Goal: Task Accomplishment & Management: Manage account settings

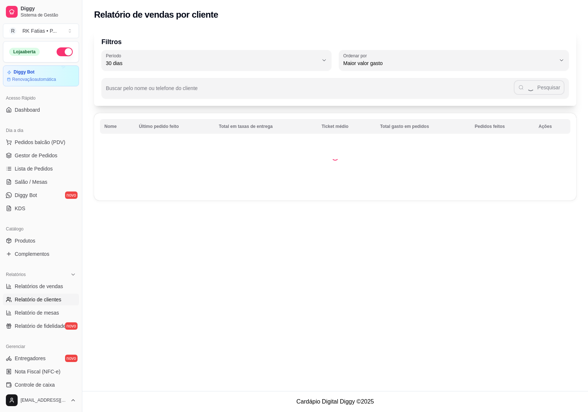
click at [39, 286] on span "Relatórios de vendas" at bounding box center [39, 286] width 49 height 7
select select "ALL"
select select "0"
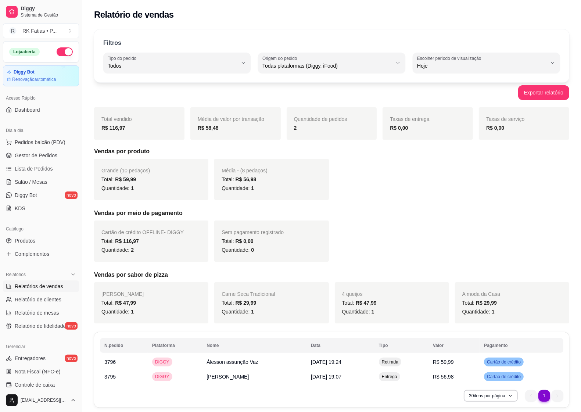
scroll to position [28, 0]
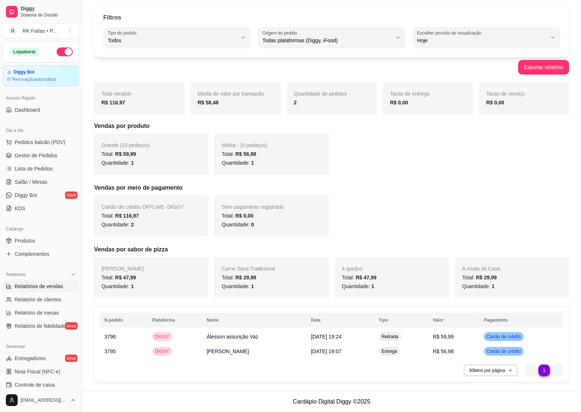
click at [10, 149] on ul "Pedidos balcão (PDV) Gestor de Pedidos Lista de Pedidos Salão / Mesas Diggy Bot…" at bounding box center [41, 175] width 76 height 78
click at [13, 154] on link "Gestor de Pedidos" at bounding box center [41, 156] width 76 height 12
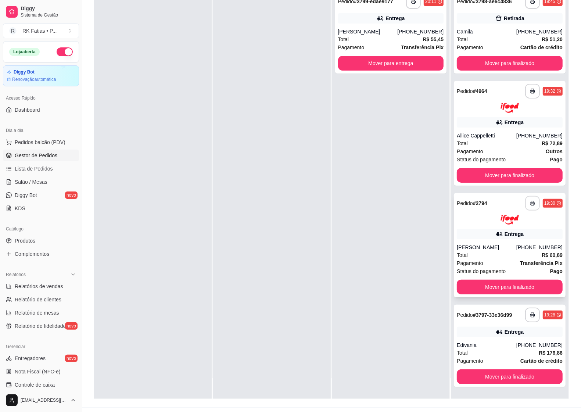
scroll to position [112, 0]
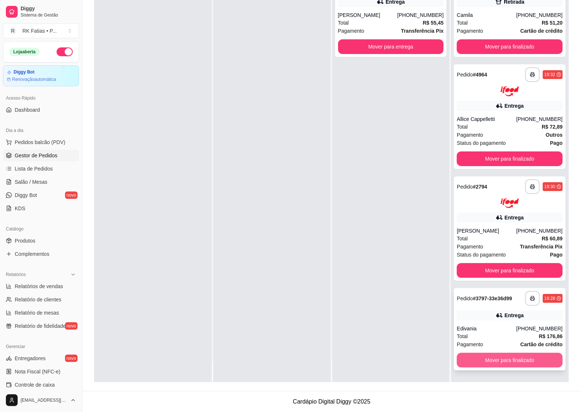
click at [506, 361] on button "Mover para finalizado" at bounding box center [510, 360] width 106 height 15
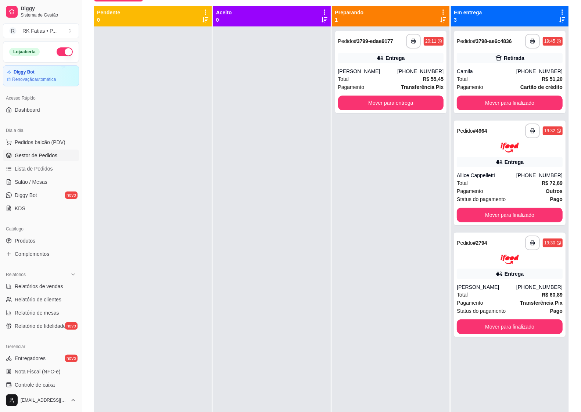
scroll to position [66, 0]
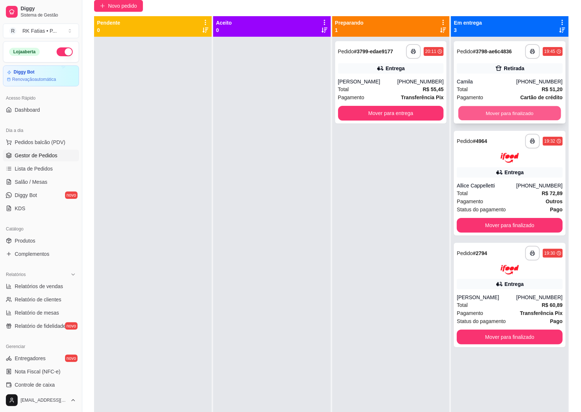
click at [523, 115] on button "Mover para finalizado" at bounding box center [510, 113] width 103 height 14
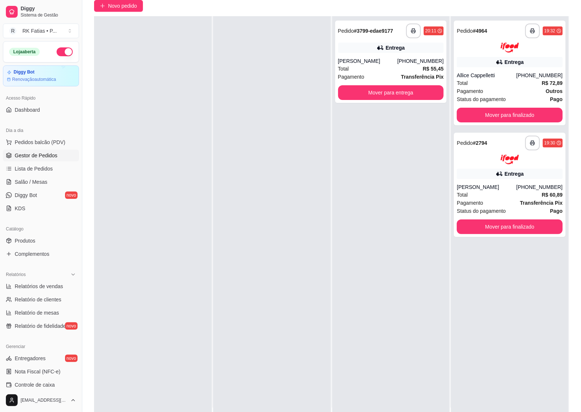
scroll to position [0, 0]
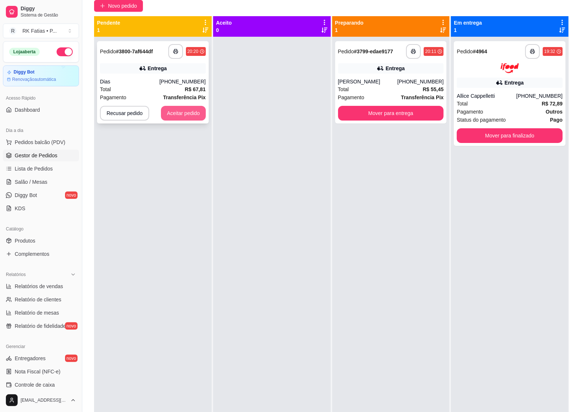
click at [194, 111] on button "Aceitar pedido" at bounding box center [183, 113] width 45 height 15
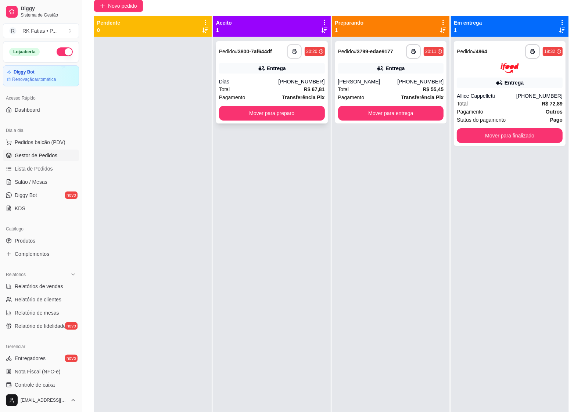
click at [295, 50] on button "button" at bounding box center [294, 51] width 15 height 15
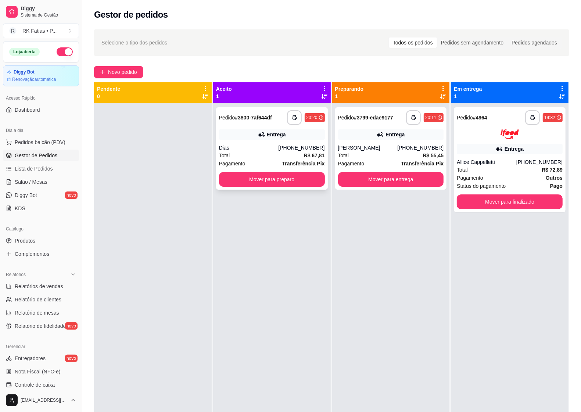
click at [261, 151] on div "Dias" at bounding box center [249, 147] width 60 height 7
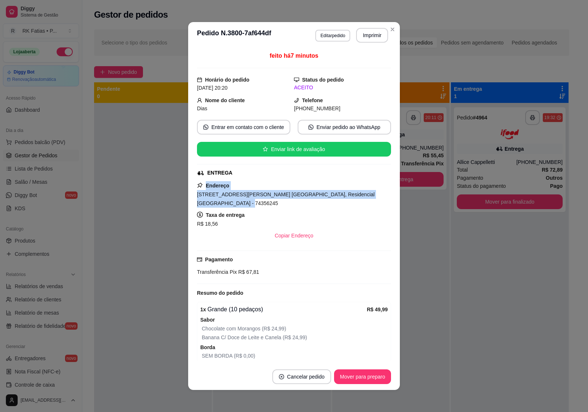
drag, startPoint x: 203, startPoint y: 186, endPoint x: 379, endPoint y: 195, distance: 177.0
click at [379, 195] on div "Endereço [STREET_ADDRESS][PERSON_NAME] Casa 1, Residencial [GEOGRAPHIC_DATA] - …" at bounding box center [294, 212] width 194 height 62
copy div "Endereço [STREET_ADDRESS][PERSON_NAME] [GEOGRAPHIC_DATA], Residencial [GEOGRAPH…"
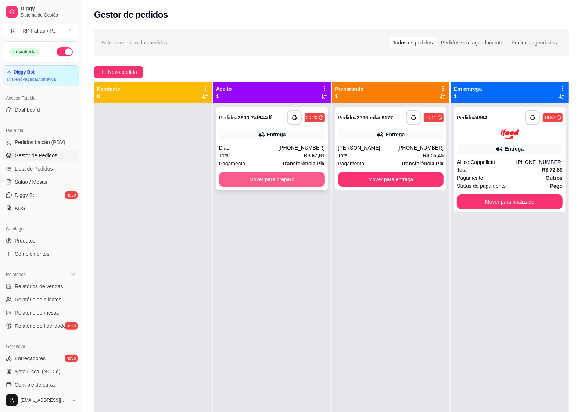
click at [247, 181] on button "Mover para preparo" at bounding box center [272, 179] width 106 height 15
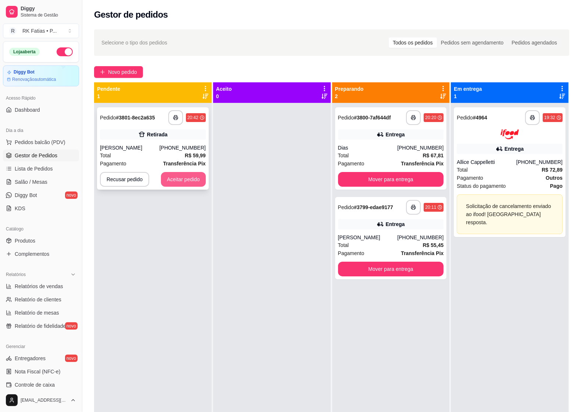
click at [186, 187] on button "Aceitar pedido" at bounding box center [183, 179] width 45 height 15
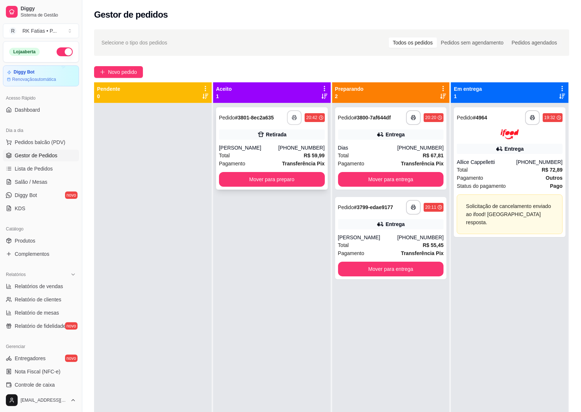
click at [295, 114] on button "button" at bounding box center [294, 117] width 15 height 15
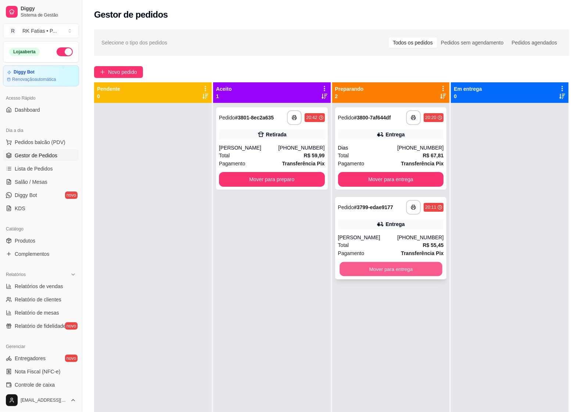
click at [410, 271] on button "Mover para entrega" at bounding box center [391, 269] width 103 height 14
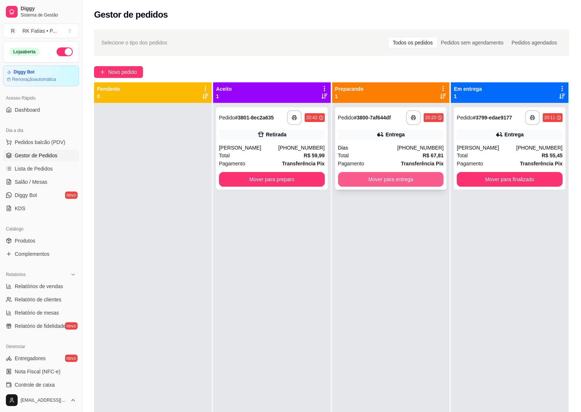
click at [396, 186] on button "Mover para entrega" at bounding box center [391, 179] width 106 height 15
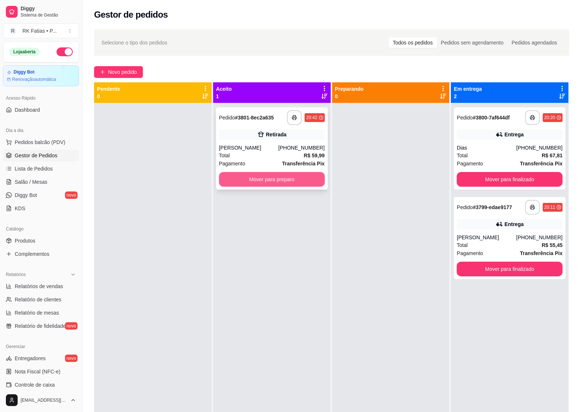
click at [313, 187] on button "Mover para preparo" at bounding box center [272, 179] width 106 height 15
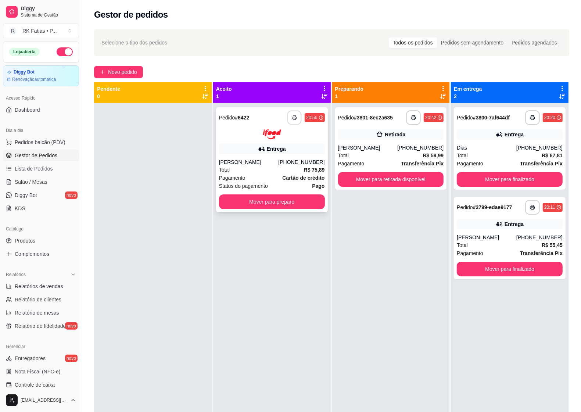
click at [293, 124] on button "button" at bounding box center [294, 118] width 14 height 14
click at [388, 186] on button "Mover para retirada disponível" at bounding box center [391, 179] width 106 height 15
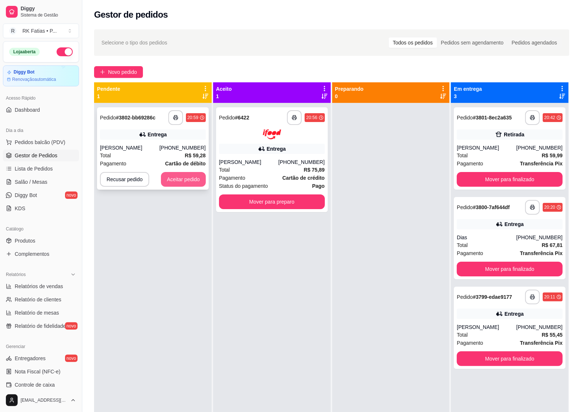
click at [186, 182] on button "Aceitar pedido" at bounding box center [183, 179] width 45 height 15
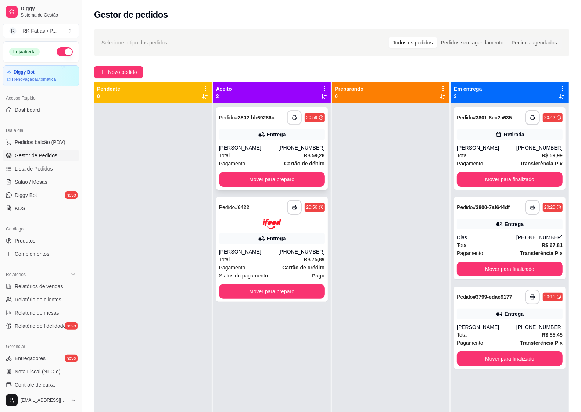
click at [293, 117] on polyline "button" at bounding box center [294, 115] width 3 height 1
click at [267, 232] on div "**********" at bounding box center [272, 249] width 112 height 105
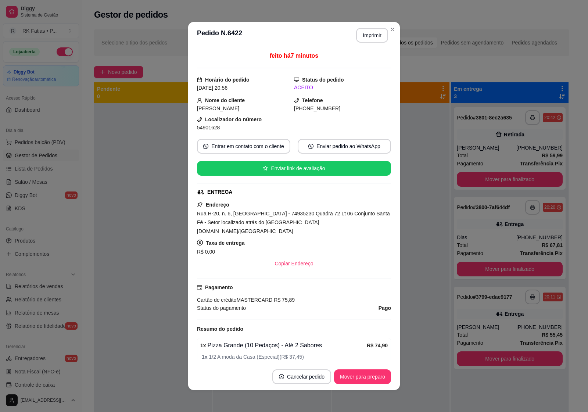
drag, startPoint x: 203, startPoint y: 206, endPoint x: 234, endPoint y: 234, distance: 42.2
click at [234, 234] on div "Endereço [STREET_ADDRESS] 6, [GEOGRAPHIC_DATA] - 74935230 Quadra 72 Lt 06 Conju…" at bounding box center [294, 235] width 194 height 71
copy div "Endereço [STREET_ADDRESS] 6, [GEOGRAPHIC_DATA] - 74935230 Quadra 72 Lt 06 Conju…"
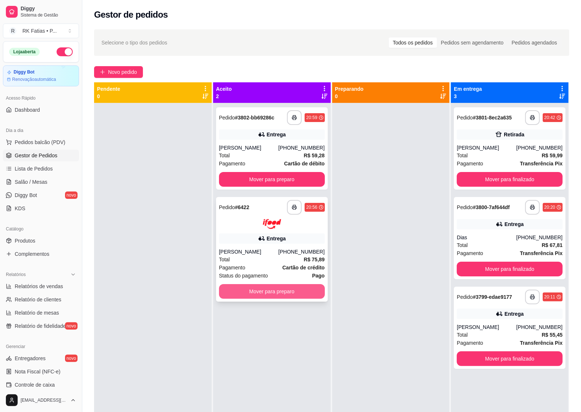
click at [283, 295] on button "Mover para preparo" at bounding box center [272, 291] width 106 height 15
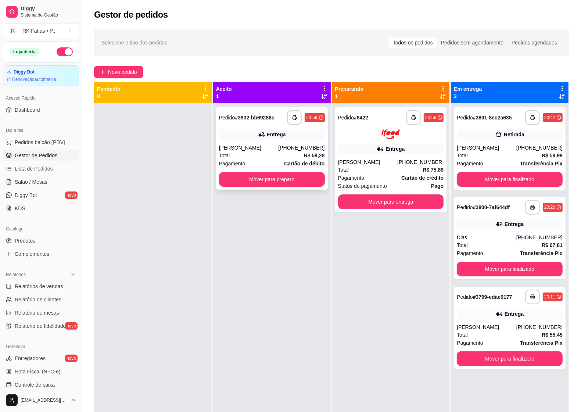
click at [277, 158] on div "Total R$ 59,28" at bounding box center [272, 155] width 106 height 8
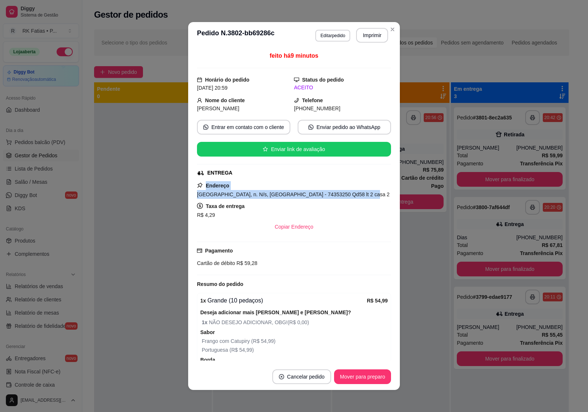
drag, startPoint x: 203, startPoint y: 186, endPoint x: 362, endPoint y: 195, distance: 159.8
click at [362, 195] on div "Endereço [STREET_ADDRESS] N/s, [GEOGRAPHIC_DATA] - 74353250 Qd58 lt 2 casa 2 Ta…" at bounding box center [294, 207] width 194 height 53
copy div "Endereço [STREET_ADDRESS] N/s, [GEOGRAPHIC_DATA] - 74353250 Qd58 lt 2 casa 2"
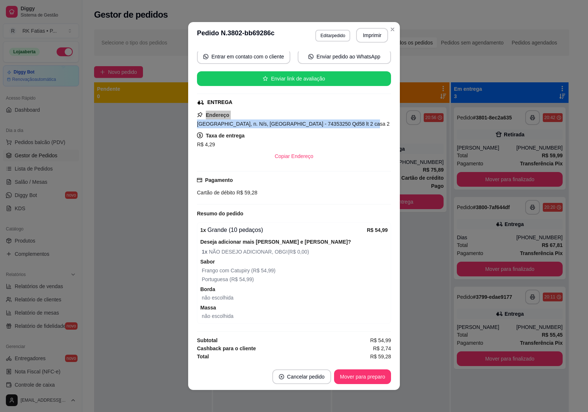
scroll to position [1, 0]
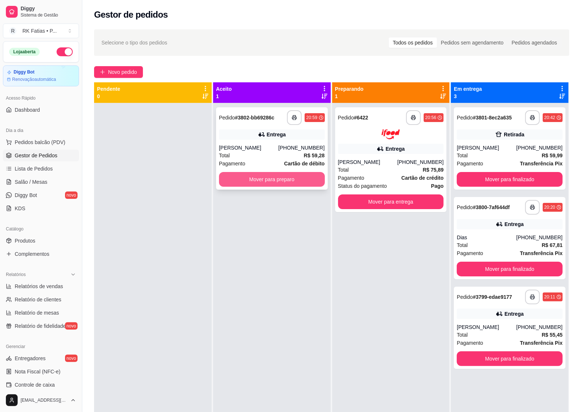
click at [249, 182] on button "Mover para preparo" at bounding box center [272, 179] width 106 height 15
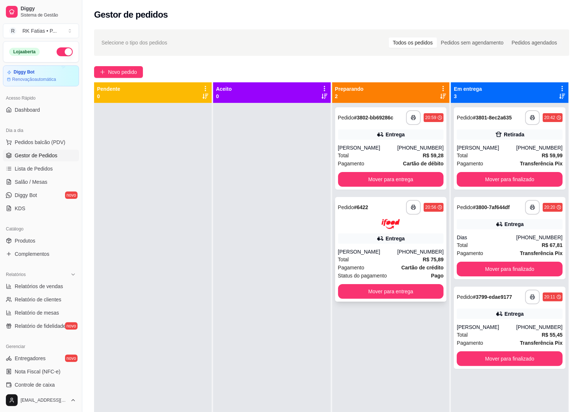
click at [362, 245] on div "**********" at bounding box center [391, 249] width 112 height 105
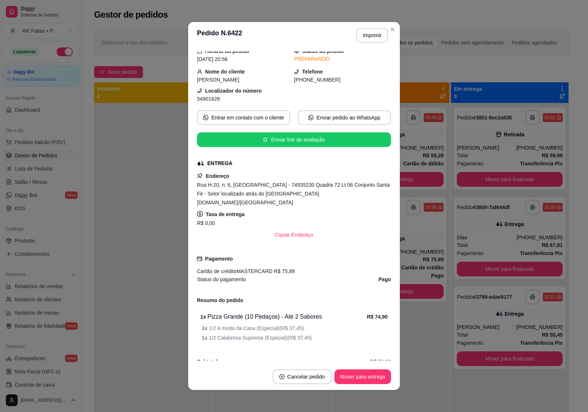
scroll to position [45, 0]
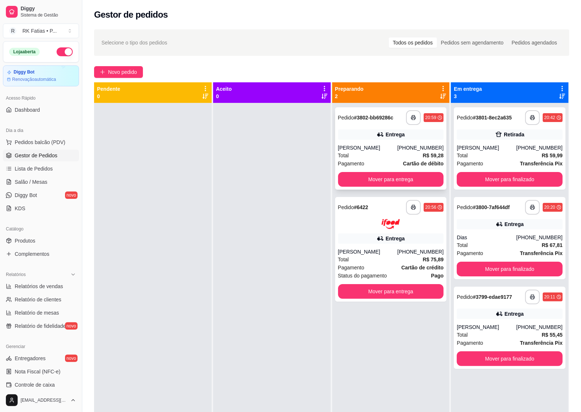
click at [353, 131] on div "Entrega" at bounding box center [391, 134] width 106 height 10
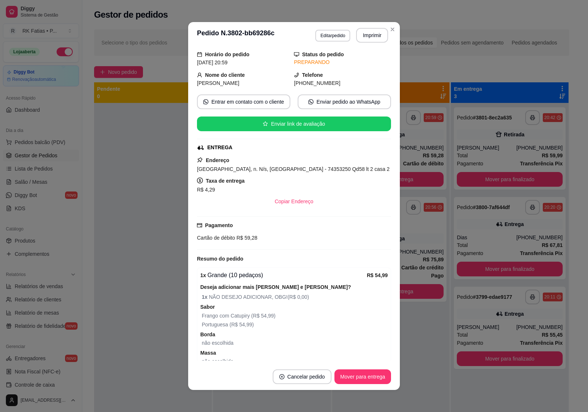
scroll to position [110, 0]
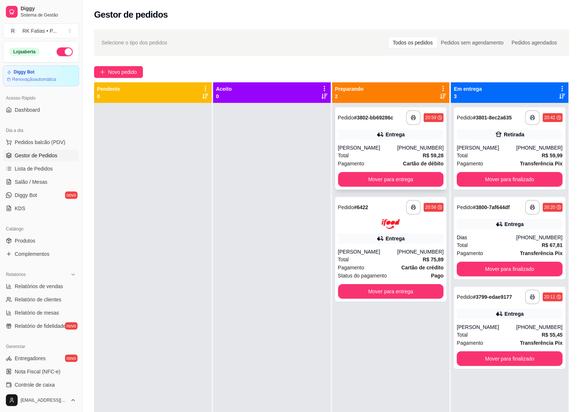
click at [360, 149] on div "[PERSON_NAME]" at bounding box center [368, 147] width 60 height 7
click at [480, 183] on button "Mover para finalizado" at bounding box center [510, 179] width 103 height 14
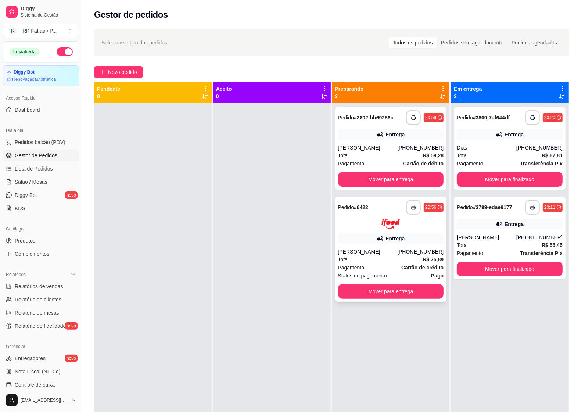
click at [392, 264] on div "Pagamento Cartão de crédito" at bounding box center [391, 268] width 106 height 8
click at [381, 159] on div "Total R$ 59,28" at bounding box center [391, 155] width 106 height 8
click at [396, 246] on div "**********" at bounding box center [391, 249] width 112 height 105
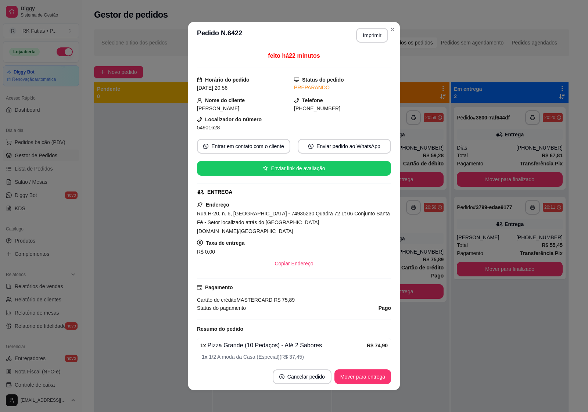
scroll to position [45, 0]
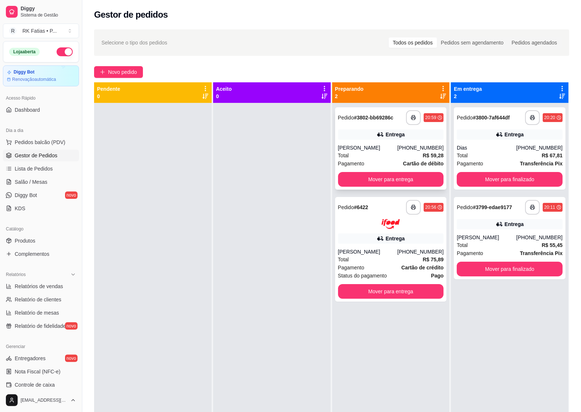
click at [344, 154] on span "Total" at bounding box center [343, 155] width 11 height 8
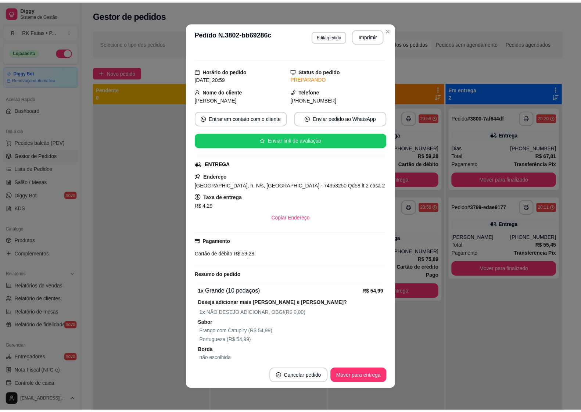
scroll to position [110, 0]
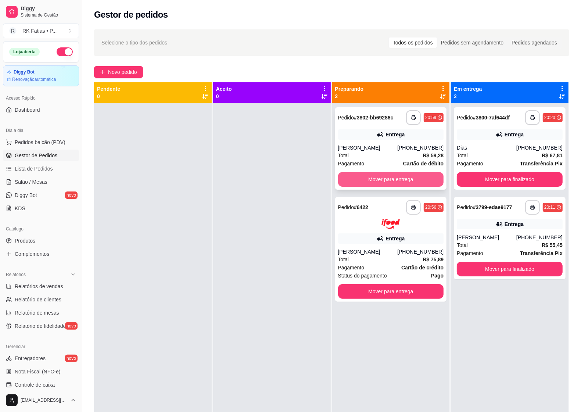
click at [406, 180] on button "Mover para entrega" at bounding box center [391, 179] width 106 height 15
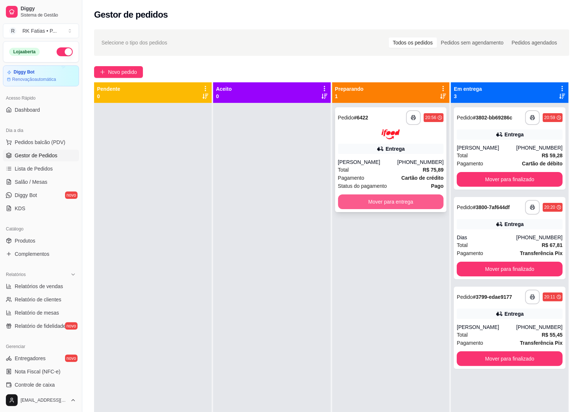
click at [410, 200] on button "Mover para entrega" at bounding box center [391, 201] width 106 height 15
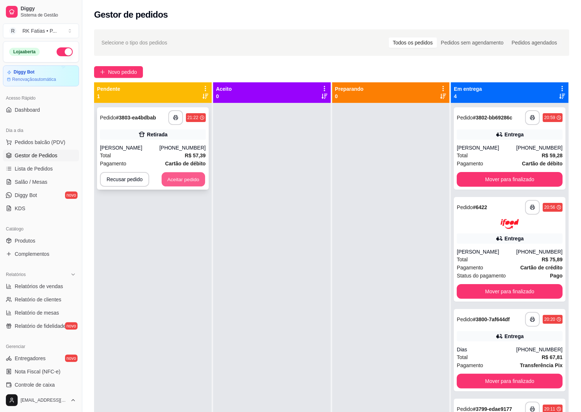
click at [184, 181] on button "Aceitar pedido" at bounding box center [183, 179] width 43 height 14
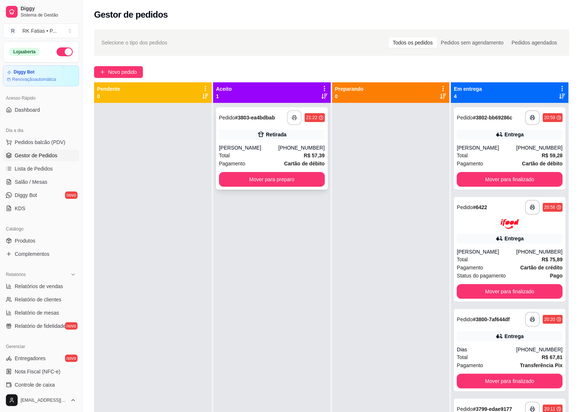
click at [287, 120] on button "button" at bounding box center [294, 117] width 15 height 15
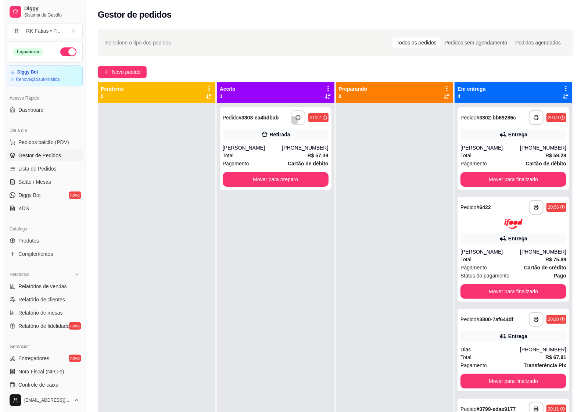
scroll to position [0, 0]
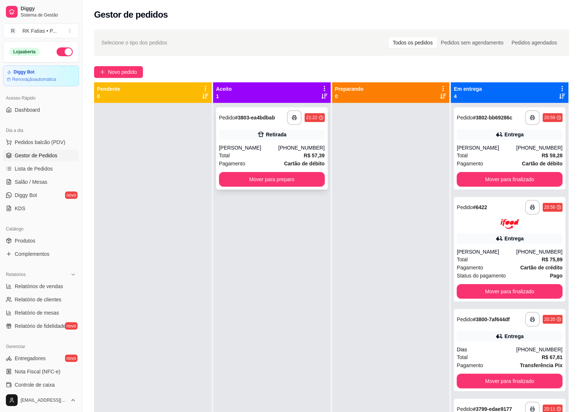
click at [286, 137] on div "Retirada" at bounding box center [272, 134] width 106 height 10
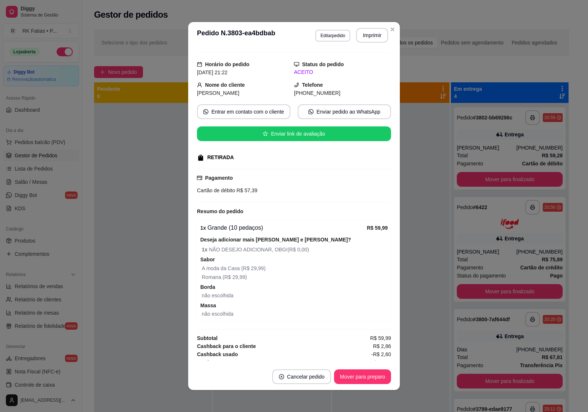
scroll to position [24, 0]
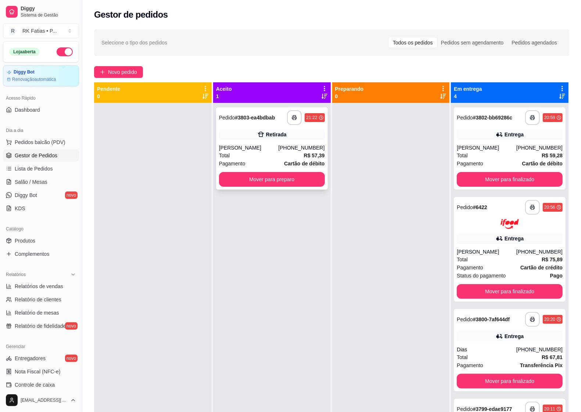
click at [243, 146] on div "[PERSON_NAME]" at bounding box center [249, 147] width 60 height 7
click at [273, 150] on div "[PERSON_NAME]" at bounding box center [249, 147] width 60 height 7
click at [300, 178] on button "Mover para preparo" at bounding box center [272, 179] width 103 height 14
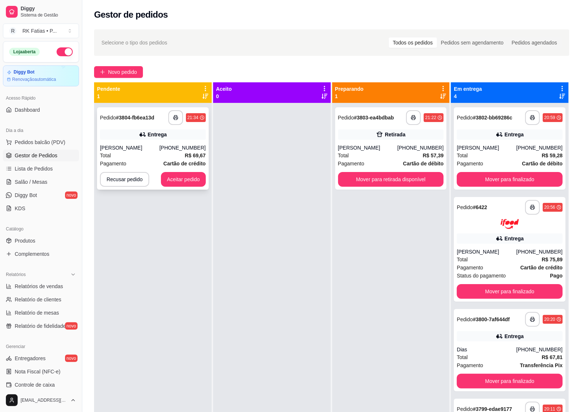
click at [184, 185] on button "Aceitar pedido" at bounding box center [183, 179] width 45 height 15
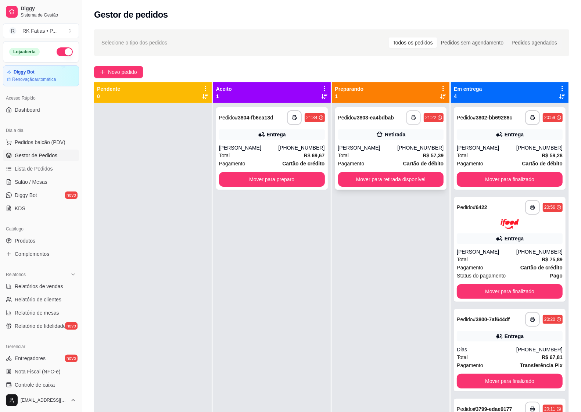
click at [377, 137] on icon at bounding box center [380, 134] width 6 height 5
click at [287, 108] on div "**********" at bounding box center [272, 148] width 112 height 82
click at [293, 119] on icon "button" at bounding box center [294, 117] width 5 height 5
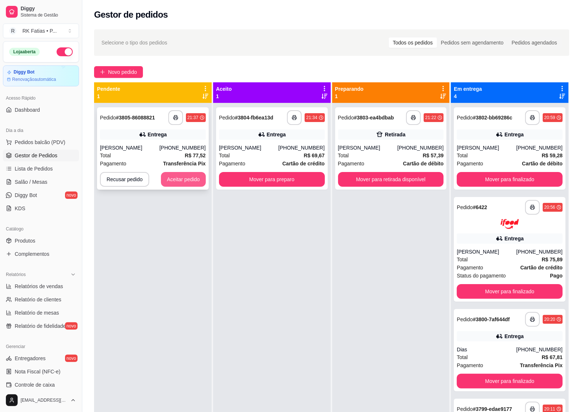
click at [189, 181] on button "Aceitar pedido" at bounding box center [183, 179] width 45 height 15
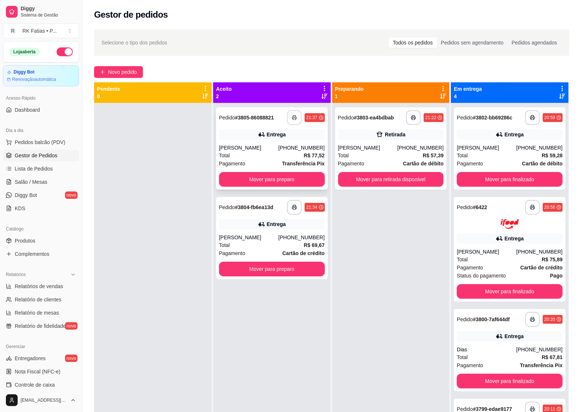
click at [293, 114] on button "button" at bounding box center [294, 117] width 15 height 15
